Goal: Complete application form: Complete application form

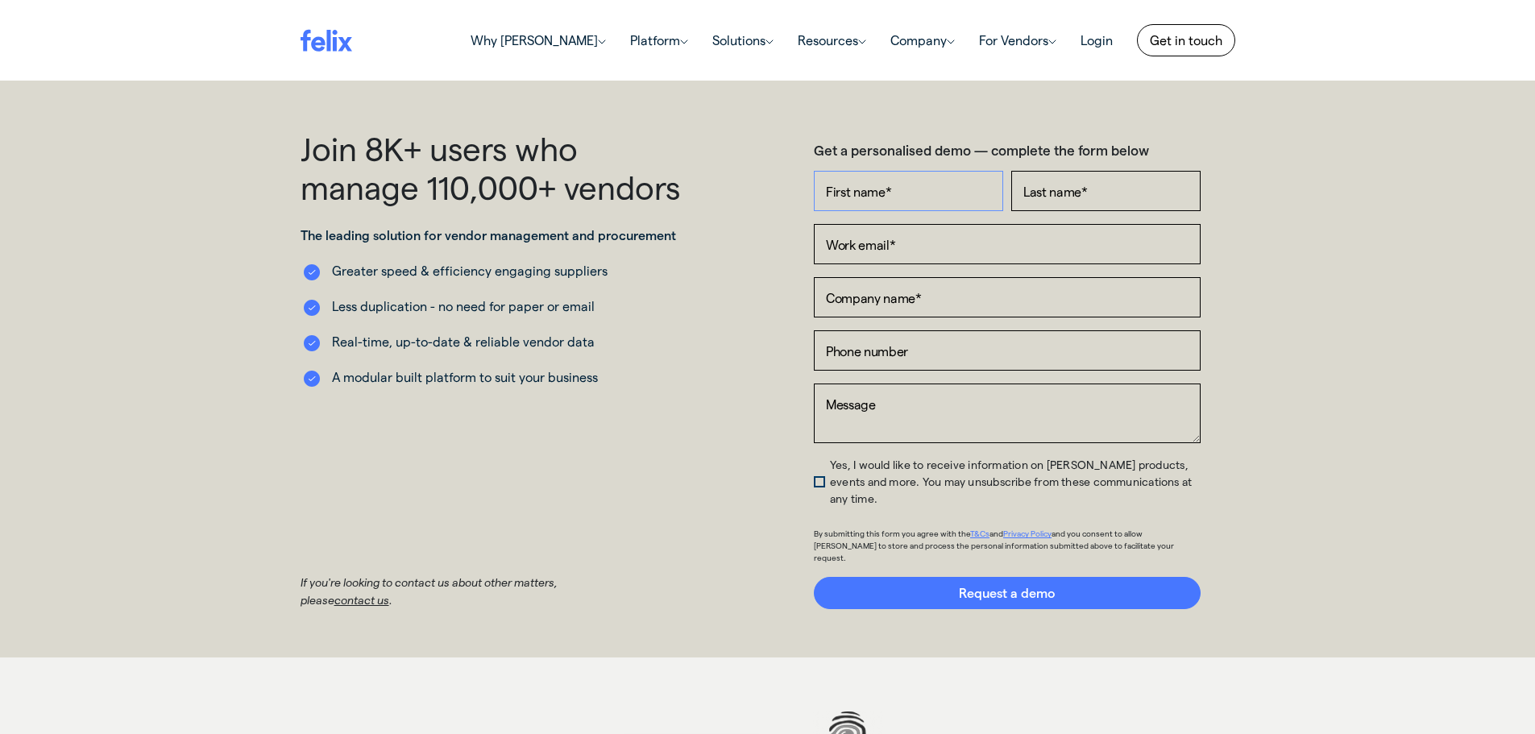
click at [888, 196] on input "First name *" at bounding box center [908, 191] width 189 height 40
type input "[PERSON_NAME]"
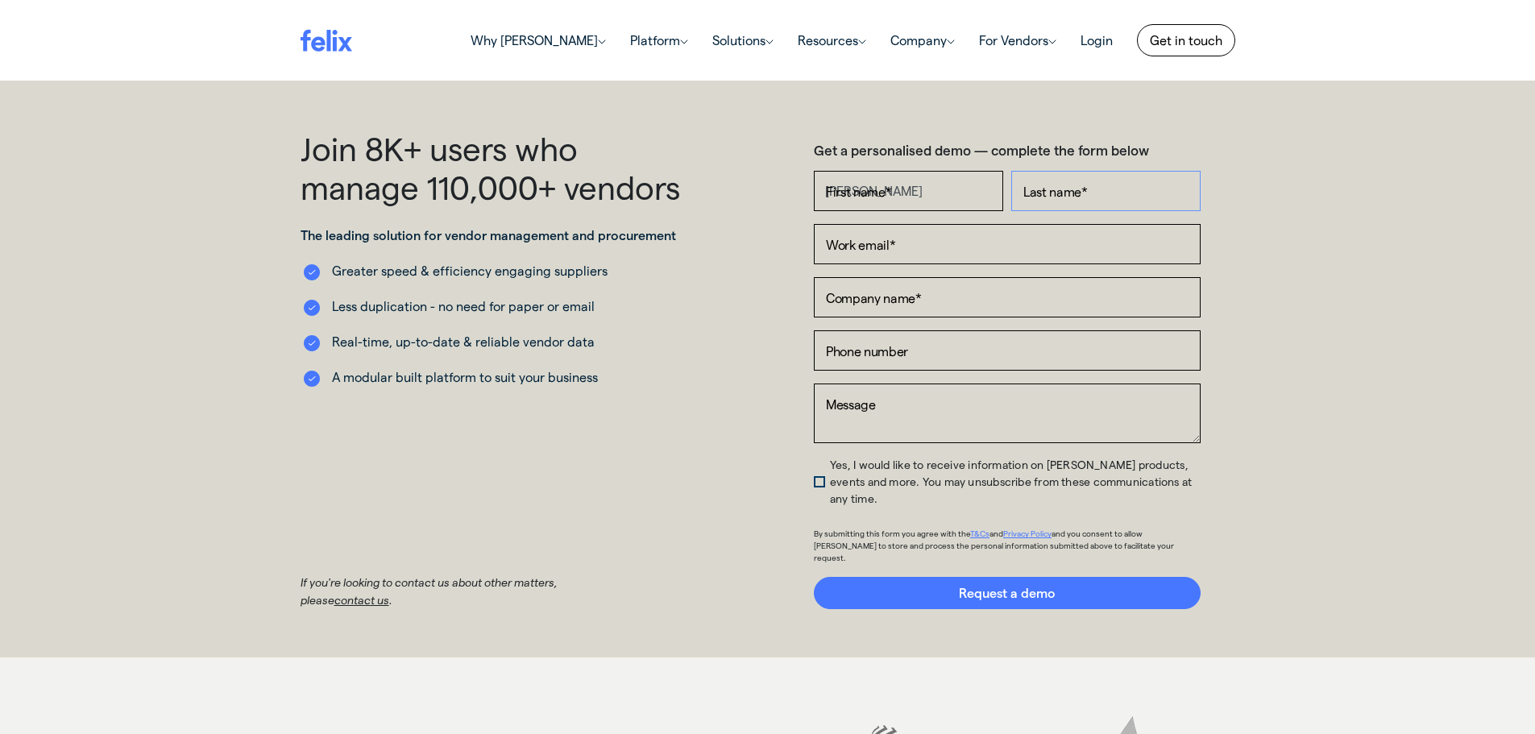
click at [1055, 185] on input "Last name *" at bounding box center [1105, 191] width 189 height 40
type input "[PERSON_NAME]"
click at [874, 254] on input "Work email *" at bounding box center [1007, 244] width 387 height 40
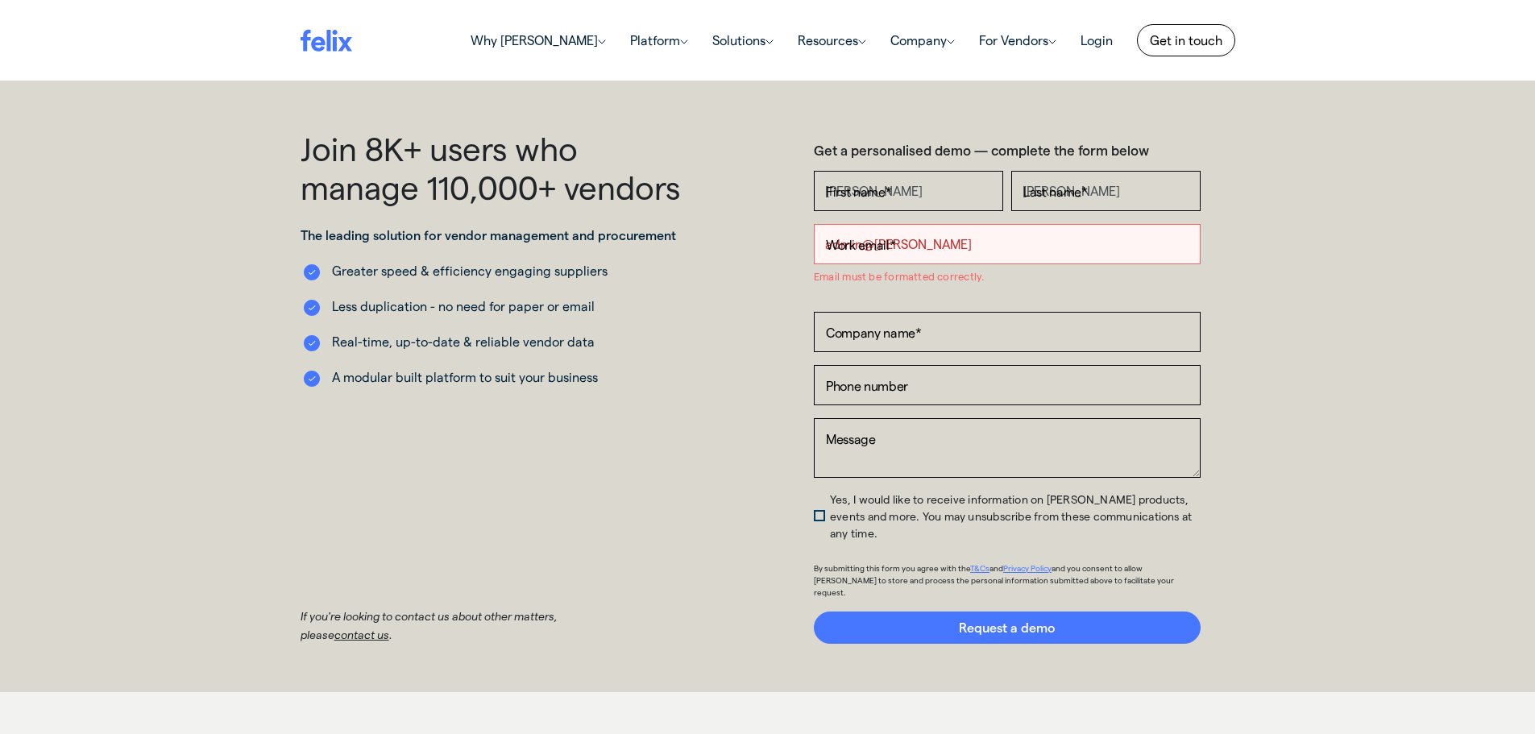
drag, startPoint x: 918, startPoint y: 249, endPoint x: 794, endPoint y: 246, distance: 123.3
click at [794, 246] on div "Get a personalised demo — complete the form below First name * [PERSON_NAME] La…" at bounding box center [1007, 386] width 479 height 515
type input "a"
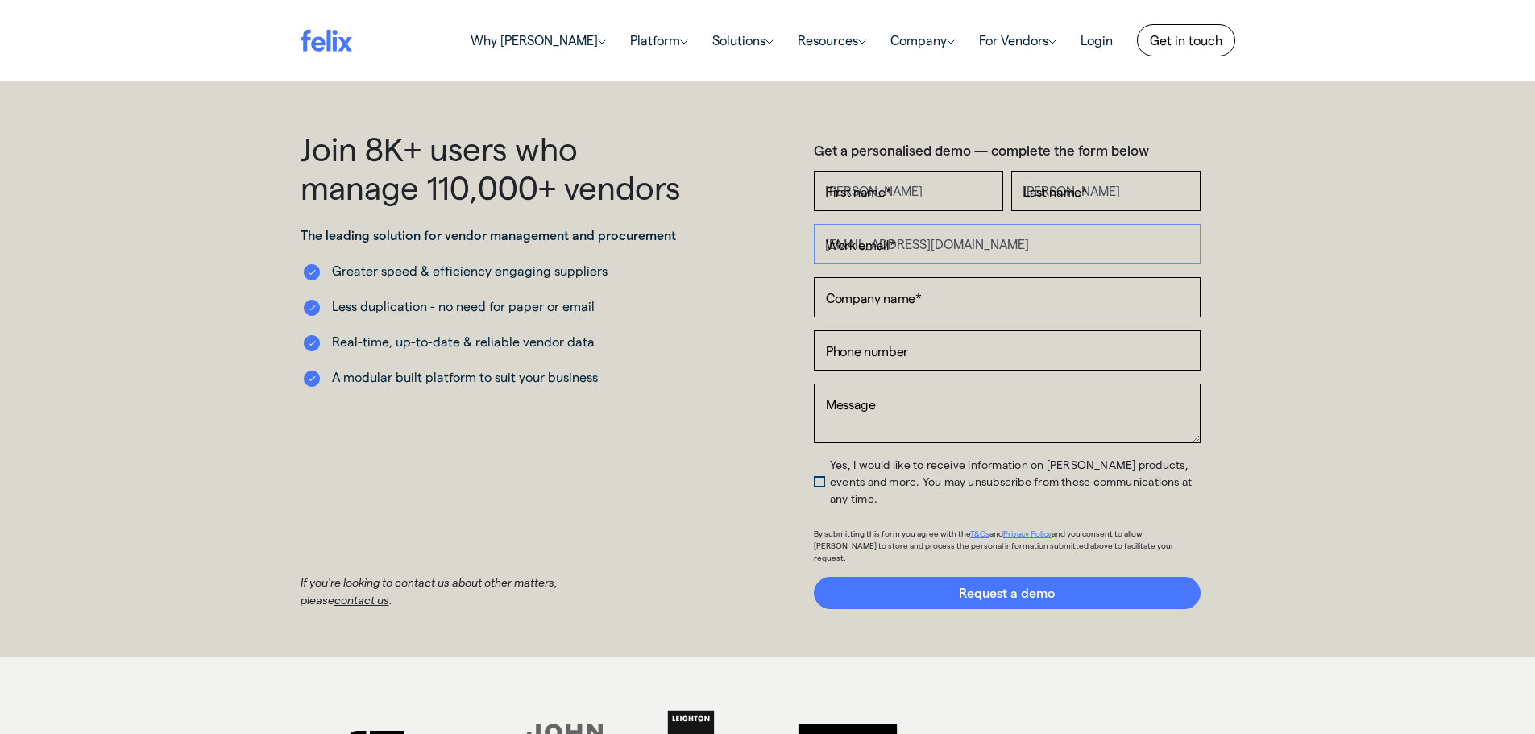
type input "[EMAIL_ADDRESS][DOMAIN_NAME]"
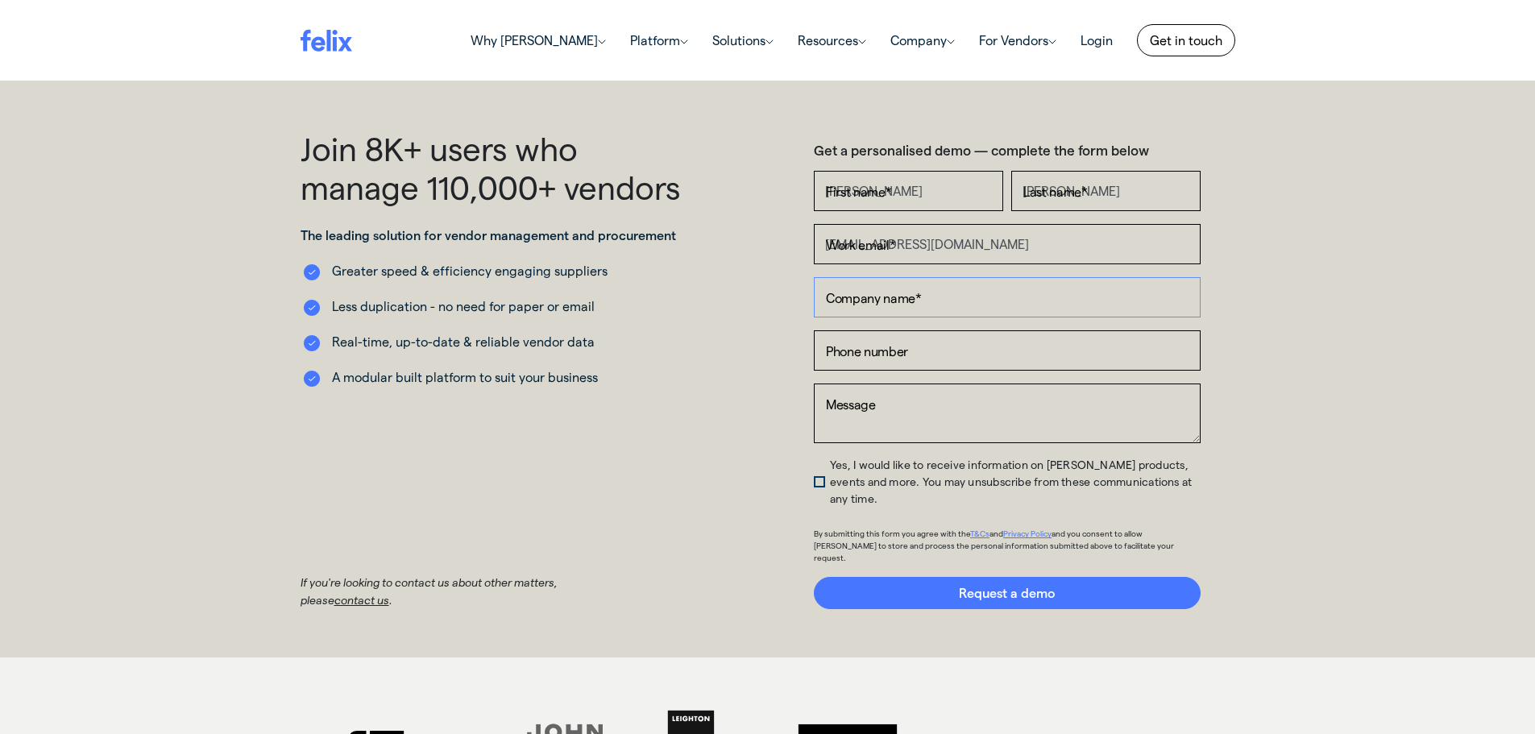
click at [852, 305] on input "Company name *" at bounding box center [1007, 297] width 387 height 40
type input "Red Amp Electrical"
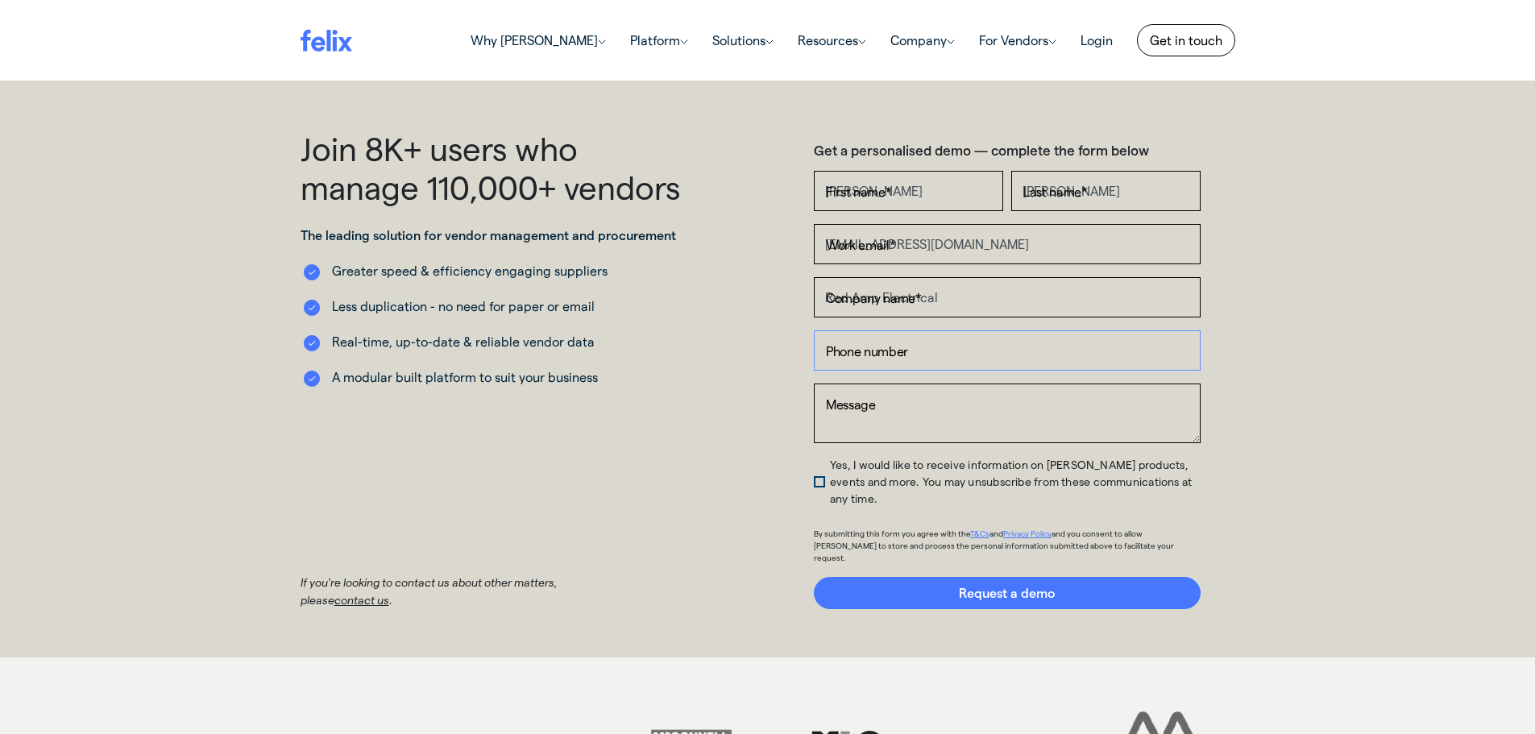
click at [830, 349] on input "Phone number" at bounding box center [1007, 350] width 387 height 40
type input "65714819"
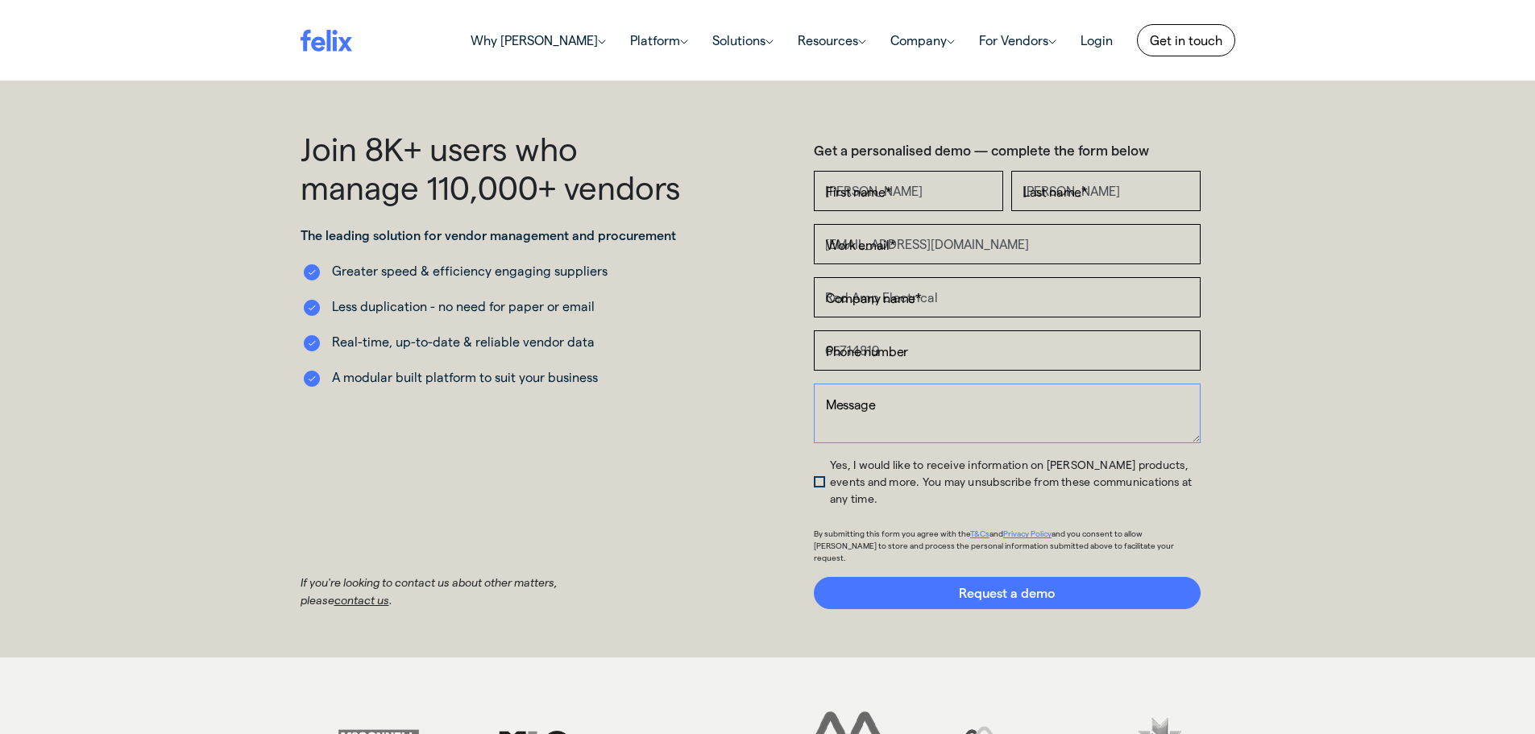
click at [835, 396] on textarea "Message" at bounding box center [1007, 414] width 387 height 60
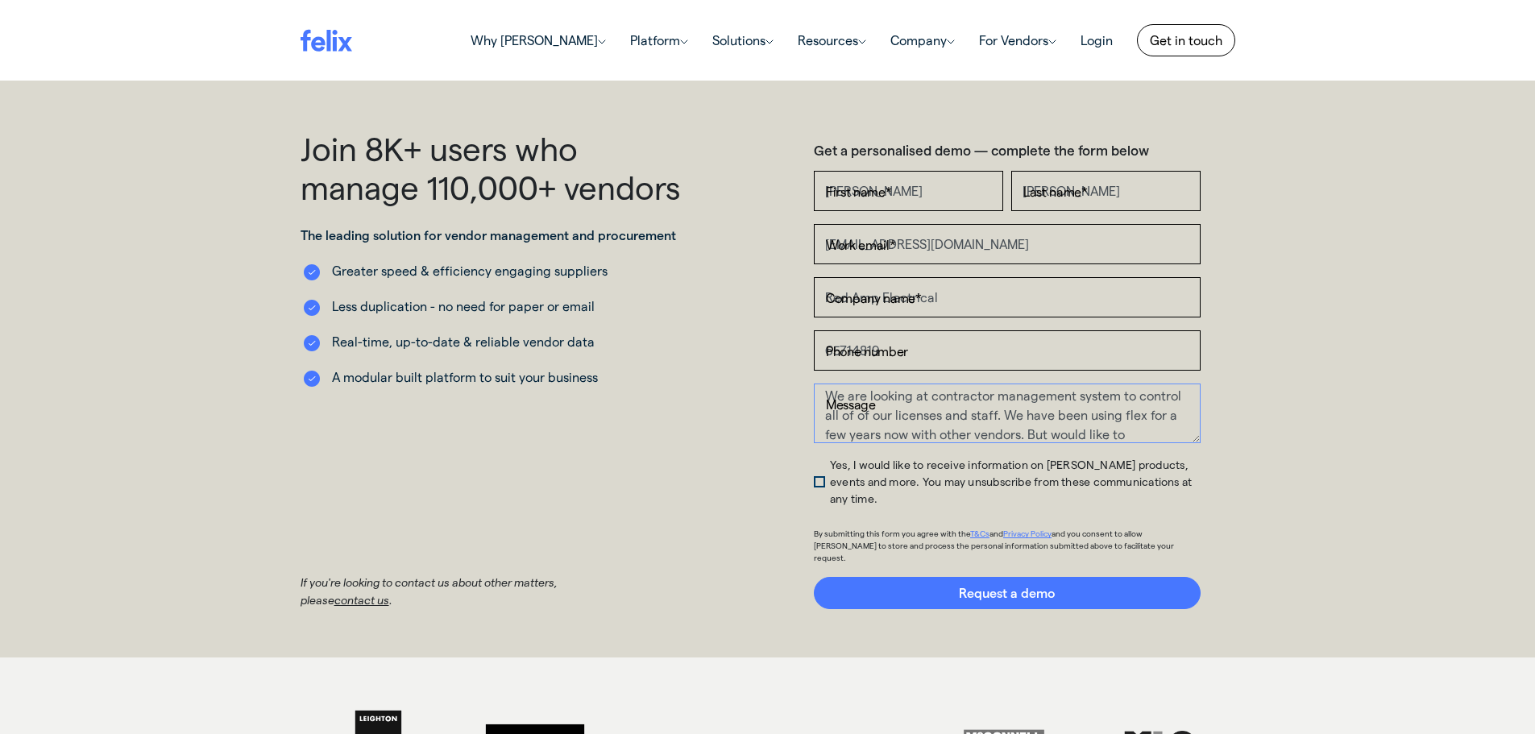
scroll to position [27, 0]
type textarea "We are looking at contractor management system to control all of of our license…"
click at [830, 475] on span "Yes, I would like to receive information on [PERSON_NAME] products, events and …" at bounding box center [1011, 482] width 362 height 48
click at [819, 460] on input "Yes, I would like to receive information on [PERSON_NAME] products, events and …" at bounding box center [819, 460] width 10 height 0
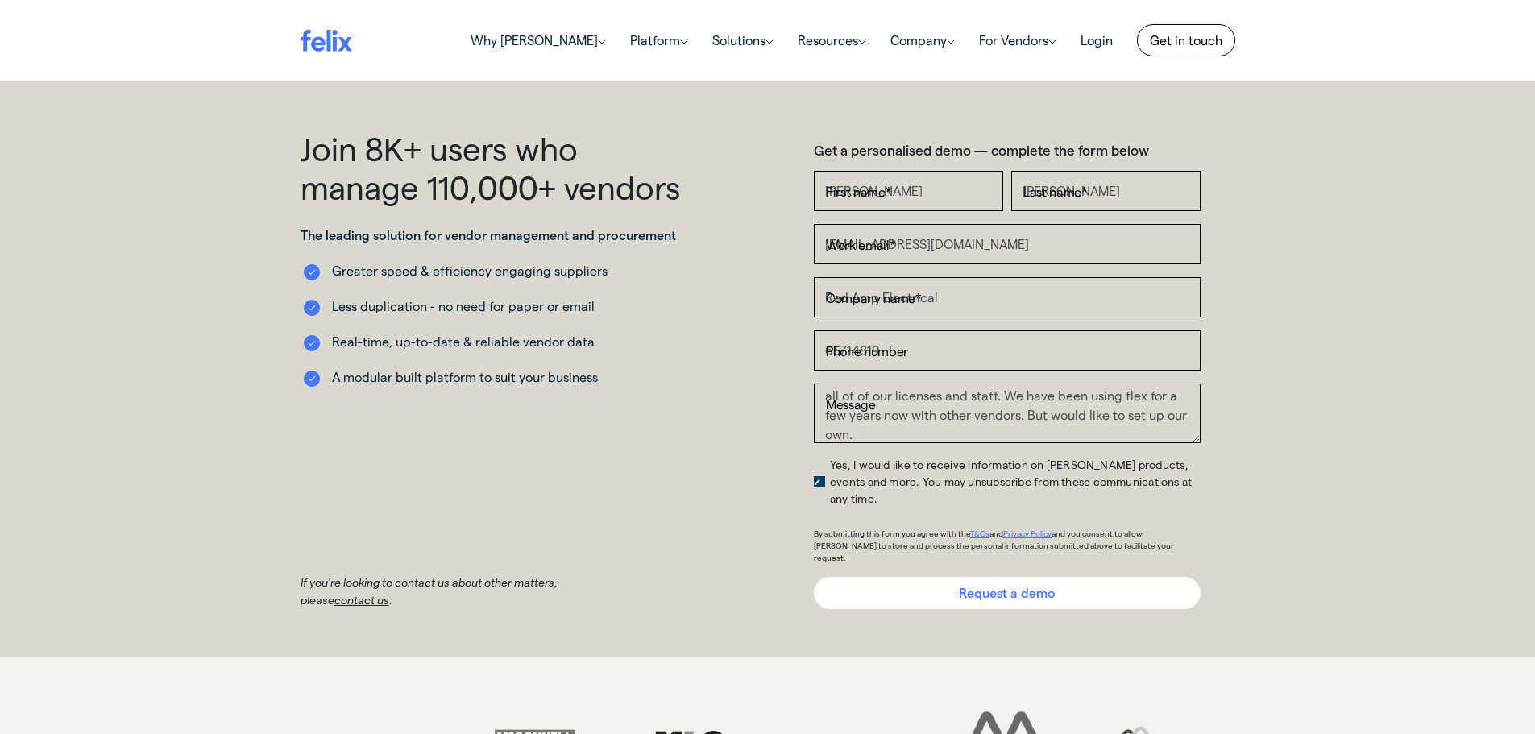
click at [1019, 577] on input "Request a demo" at bounding box center [1007, 593] width 387 height 32
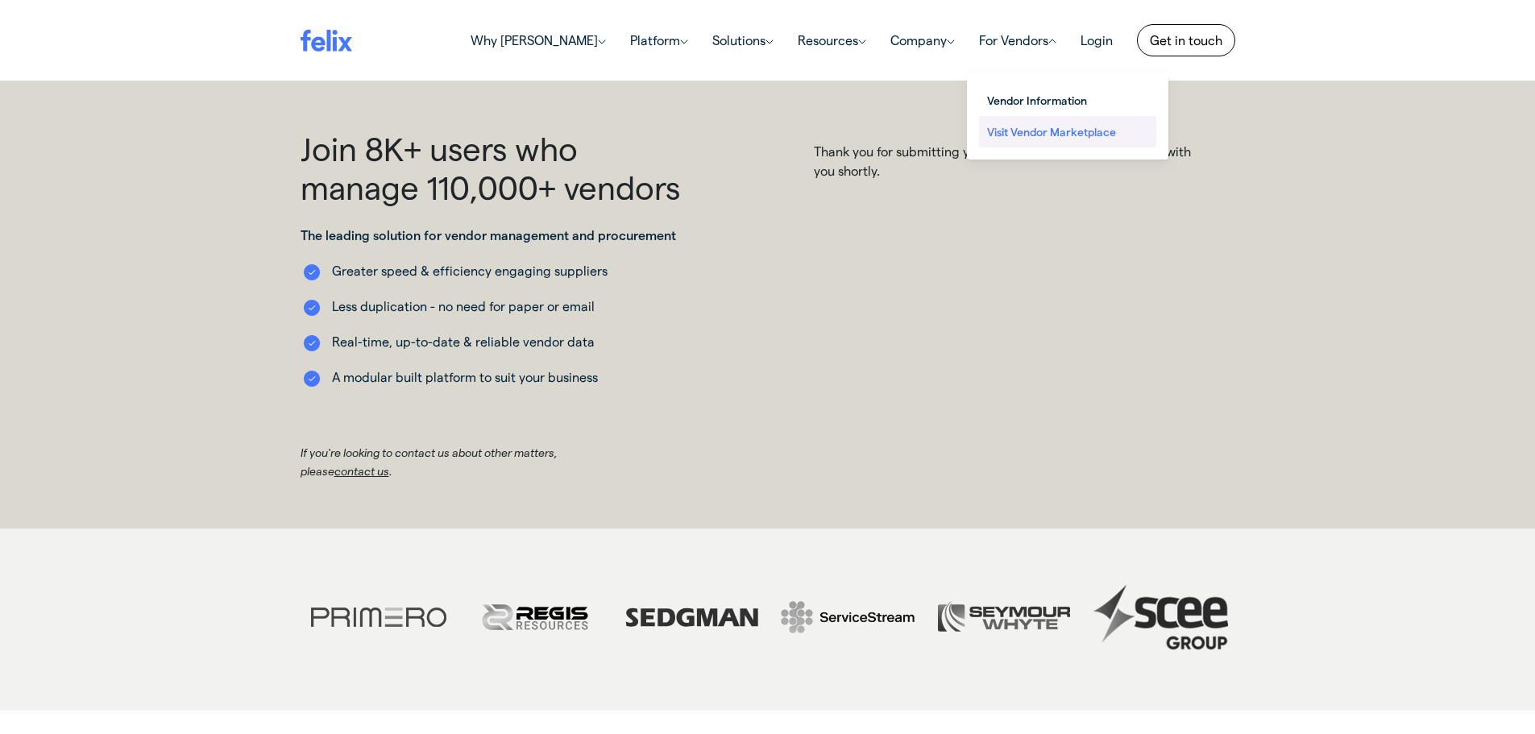
click at [1028, 136] on span "Visit Vendor Marketplace" at bounding box center [1067, 131] width 161 height 17
